Goal: Task Accomplishment & Management: Complete application form

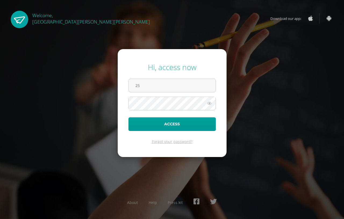
type input "2"
type input "2025011@fatima.edoo.gt"
click at [208, 103] on icon at bounding box center [209, 103] width 7 height 6
click at [208, 103] on icon at bounding box center [209, 103] width 8 height 6
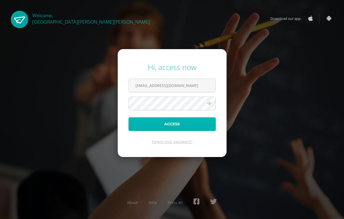
click at [196, 120] on button "Access" at bounding box center [172, 124] width 87 height 14
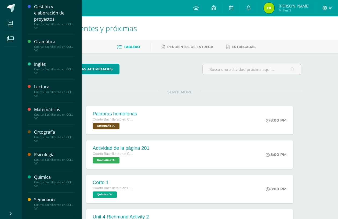
scroll to position [214, 0]
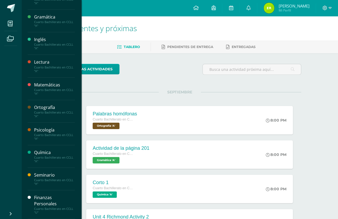
click at [48, 211] on div "Cuarto Bachillerato en CCLL "U"" at bounding box center [54, 211] width 41 height 8
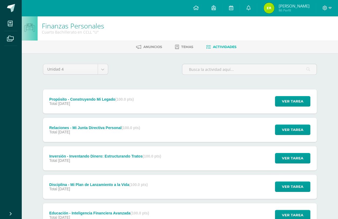
scroll to position [28, 0]
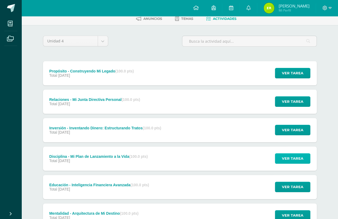
click at [289, 154] on span "Ver tarea" at bounding box center [293, 159] width 22 height 10
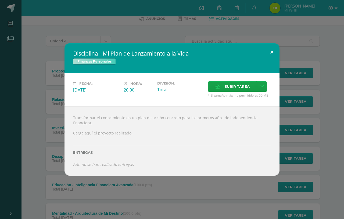
click at [273, 62] on button at bounding box center [271, 52] width 15 height 18
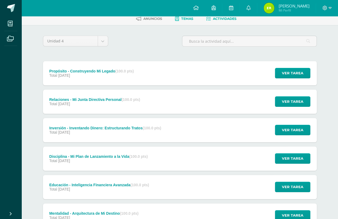
click at [192, 20] on span "Temas" at bounding box center [187, 19] width 12 height 4
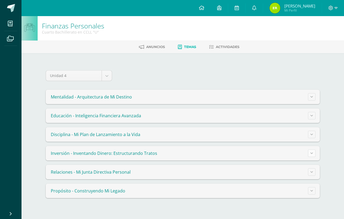
click at [312, 153] on icon at bounding box center [312, 153] width 3 height 3
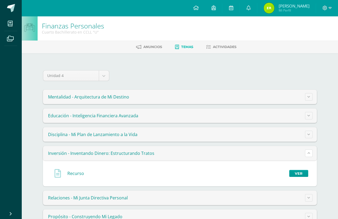
scroll to position [16, 0]
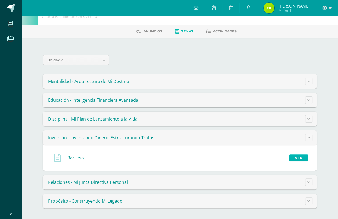
click at [302, 155] on link "Ver" at bounding box center [299, 158] width 19 height 7
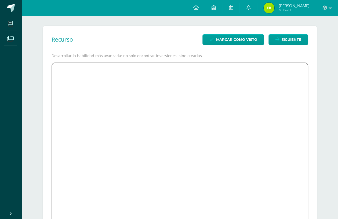
scroll to position [38, 0]
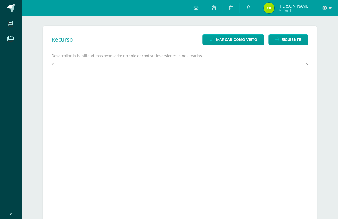
click at [17, 51] on ul "Mis cursos Archivos" at bounding box center [11, 112] width 22 height 192
click at [63, 22] on div "Recurso Marcar como visto Siguiente Desarrollar la habilidad más avanzada: no s…" at bounding box center [180, 131] width 296 height 233
click at [47, 15] on div "Configuración Cerrar sesión Emilia Belen Mi Perfil Avisos 6 avisos sin leer Avi…" at bounding box center [180, 8] width 317 height 16
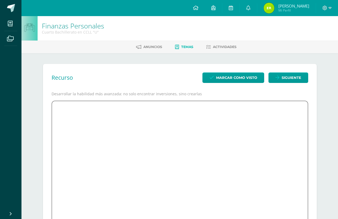
scroll to position [38, 0]
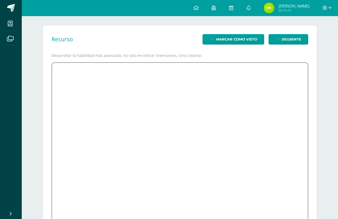
click at [0, 211] on link "Cerrar panel" at bounding box center [19, 214] width 39 height 12
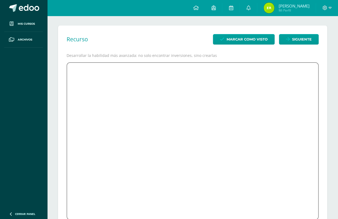
click at [12, 213] on icon at bounding box center [11, 214] width 4 height 5
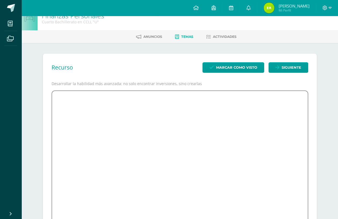
scroll to position [0, 0]
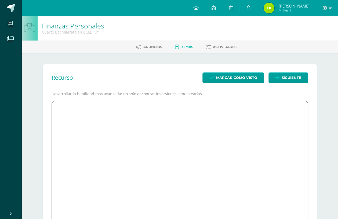
click at [213, 52] on div "Anuncios Temas Actividades" at bounding box center [187, 47] width 330 height 13
click at [213, 48] on link "Actividades" at bounding box center [221, 47] width 30 height 9
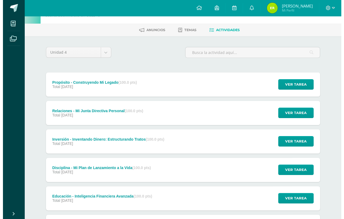
scroll to position [28, 0]
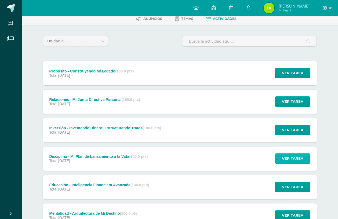
click at [288, 154] on span "Ver tarea" at bounding box center [293, 159] width 22 height 10
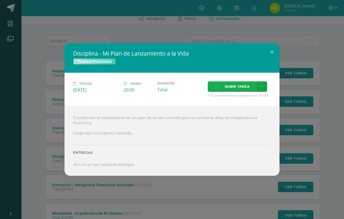
click at [228, 92] on span "Subir tarea" at bounding box center [237, 87] width 25 height 10
click at [0, 0] on input "Subir tarea" at bounding box center [0, 0] width 0 height 0
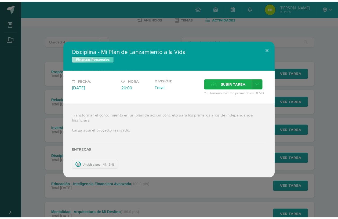
scroll to position [24, 0]
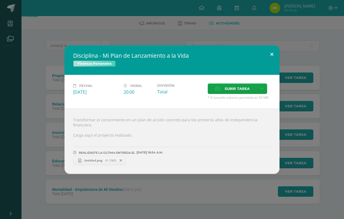
click at [272, 62] on button at bounding box center [271, 54] width 15 height 18
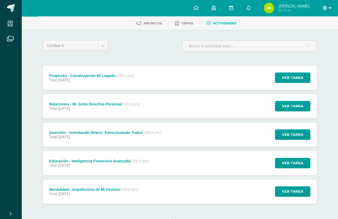
click at [332, 10] on span at bounding box center [327, 8] width 9 height 6
click at [315, 37] on span "Cerrar sesión" at bounding box center [313, 36] width 24 height 5
